Goal: Task Accomplishment & Management: Complete application form

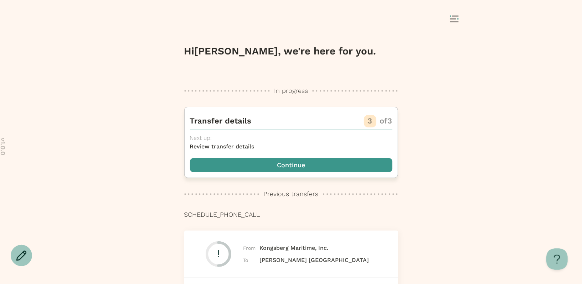
drag, startPoint x: 267, startPoint y: 114, endPoint x: 302, endPoint y: 170, distance: 66.1
click at [302, 170] on span "button" at bounding box center [291, 165] width 202 height 14
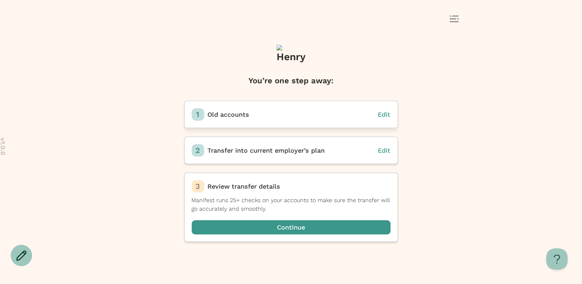
drag, startPoint x: 302, startPoint y: 170, endPoint x: 380, endPoint y: 117, distance: 94.6
click at [380, 117] on span "Edit" at bounding box center [384, 114] width 12 height 7
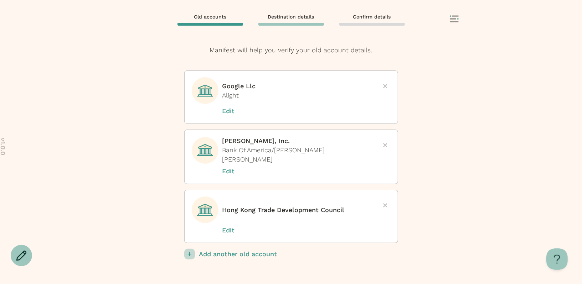
scroll to position [18, 0]
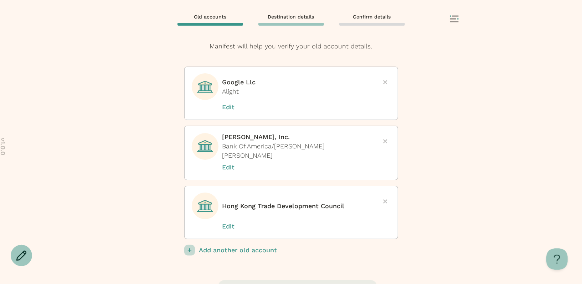
click at [233, 248] on p "Add another old account" at bounding box center [298, 250] width 199 height 11
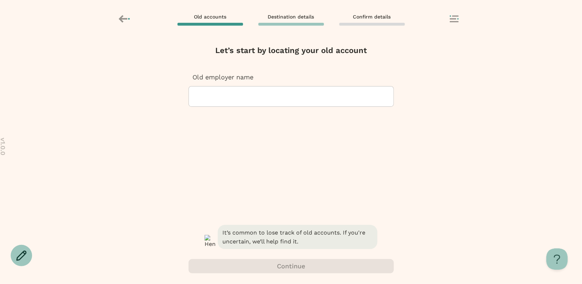
scroll to position [0, 0]
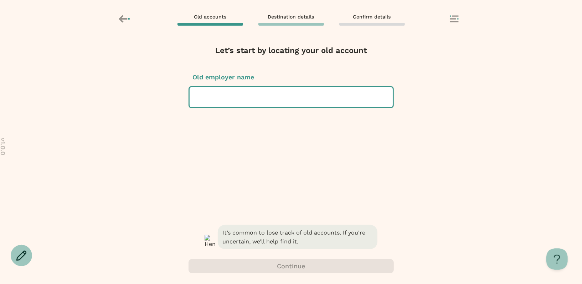
click at [250, 97] on div at bounding box center [291, 97] width 192 height 20
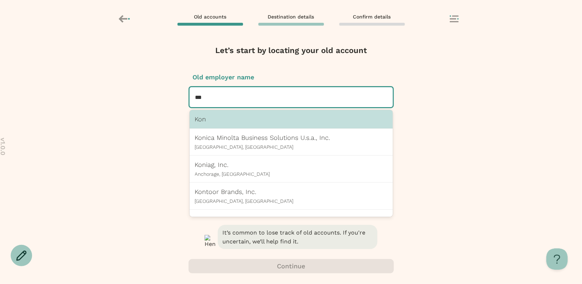
click at [254, 138] on p "Konica Minolta Business Solutions U.s.a., Inc." at bounding box center [291, 137] width 192 height 7
type input "***"
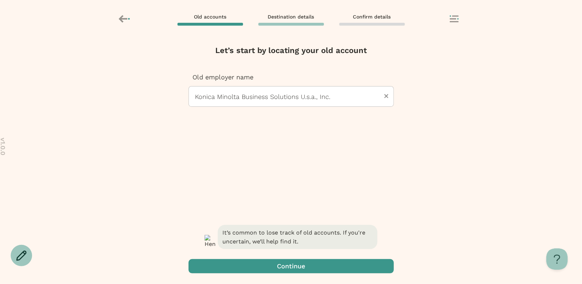
drag, startPoint x: 380, startPoint y: 117, endPoint x: 282, endPoint y: 266, distance: 179.1
click at [282, 266] on span "button" at bounding box center [291, 266] width 205 height 14
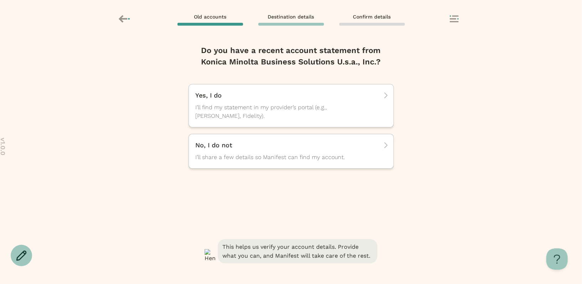
click at [278, 115] on span "I’ll find my statement in my provider’s portal (e.g., [PERSON_NAME], Fidelity)." at bounding box center [285, 111] width 178 height 17
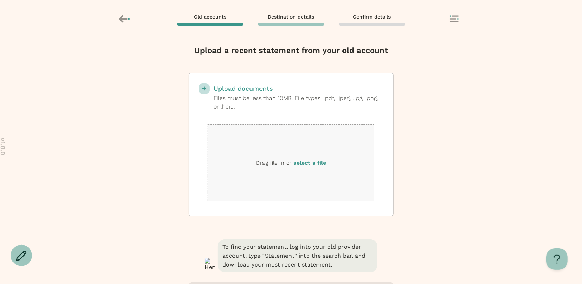
click at [317, 164] on label "select a file" at bounding box center [309, 163] width 33 height 7
click at [0, 0] on input "select a file" at bounding box center [0, 0] width 0 height 0
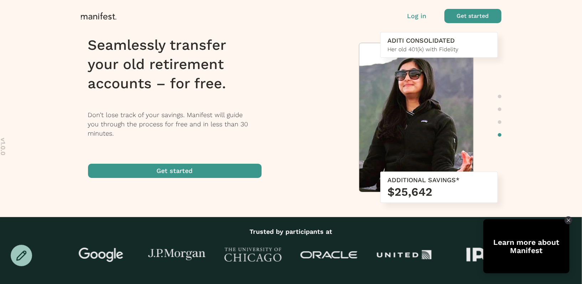
click at [415, 16] on p "Log in" at bounding box center [416, 15] width 19 height 9
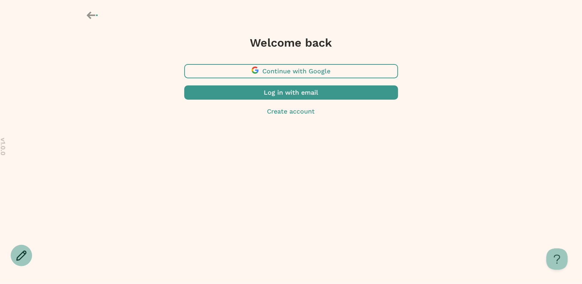
click at [297, 95] on span "button" at bounding box center [291, 93] width 214 height 14
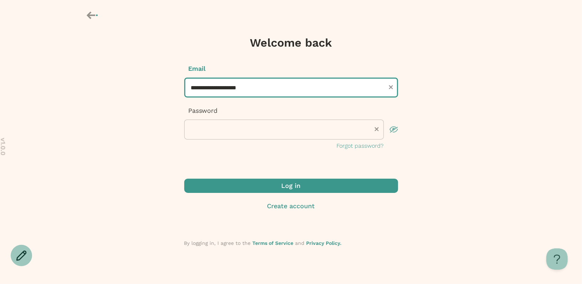
click at [203, 90] on input "**********" at bounding box center [291, 88] width 214 height 20
type input "**********"
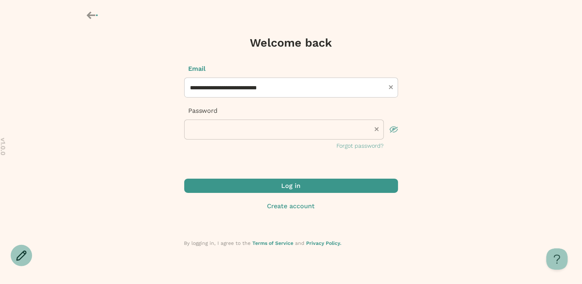
click at [271, 186] on span "submit" at bounding box center [291, 186] width 214 height 14
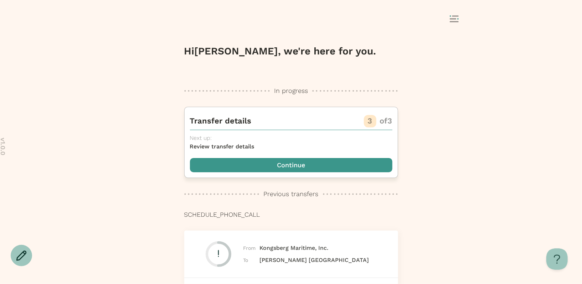
click at [312, 165] on span "button" at bounding box center [291, 165] width 202 height 14
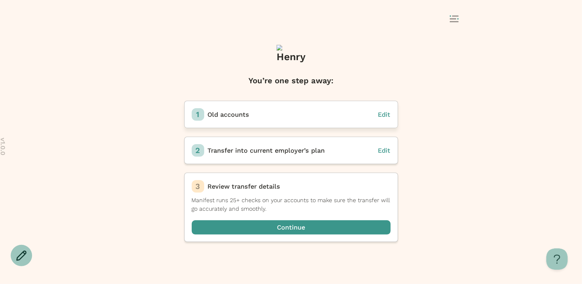
click at [383, 115] on span "Edit" at bounding box center [384, 114] width 12 height 7
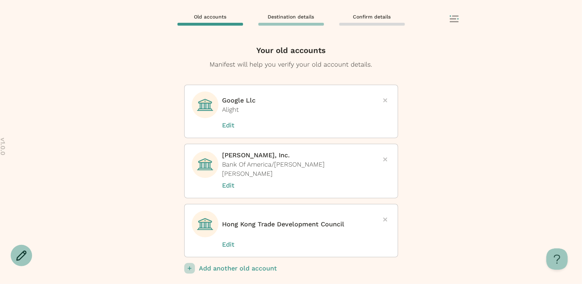
click at [385, 102] on icon at bounding box center [385, 100] width 4 height 4
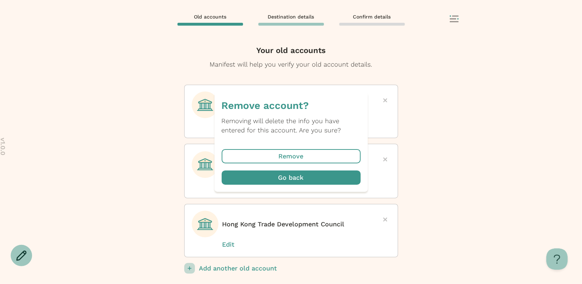
click at [310, 159] on span "button" at bounding box center [291, 156] width 139 height 14
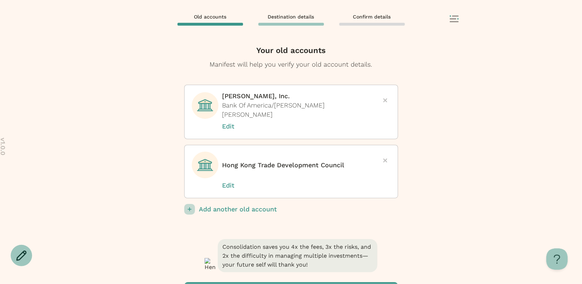
click at [389, 98] on div at bounding box center [385, 100] width 11 height 11
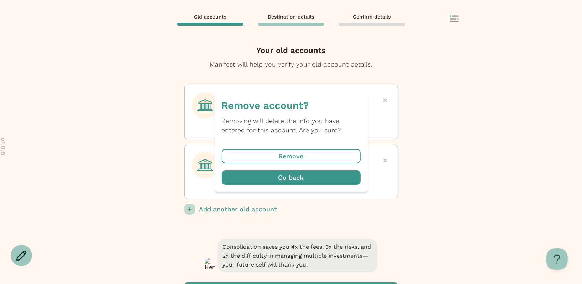
click at [295, 158] on span "button" at bounding box center [291, 156] width 139 height 14
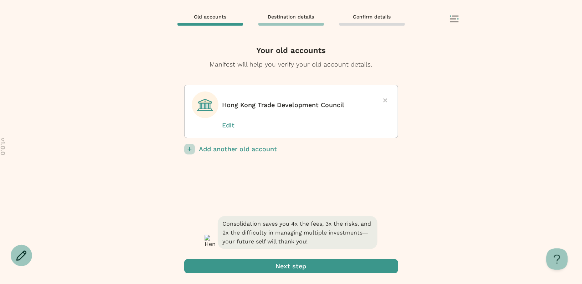
click at [386, 98] on div at bounding box center [385, 100] width 11 height 11
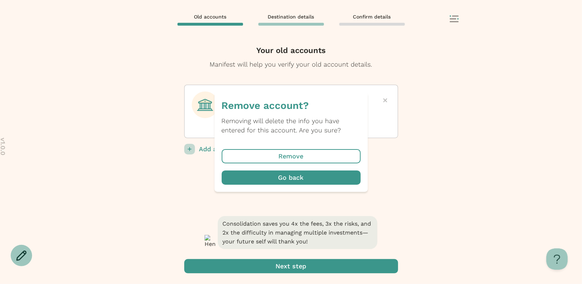
click at [292, 158] on span "button" at bounding box center [291, 156] width 139 height 14
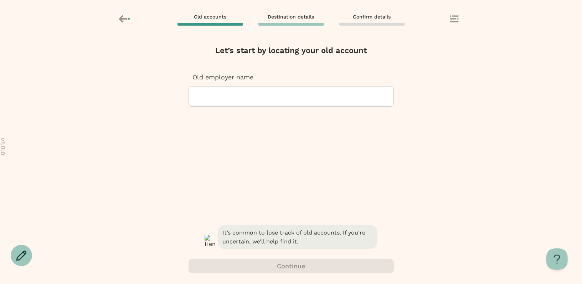
click at [242, 99] on div at bounding box center [291, 97] width 193 height 20
